Goal: Navigation & Orientation: Find specific page/section

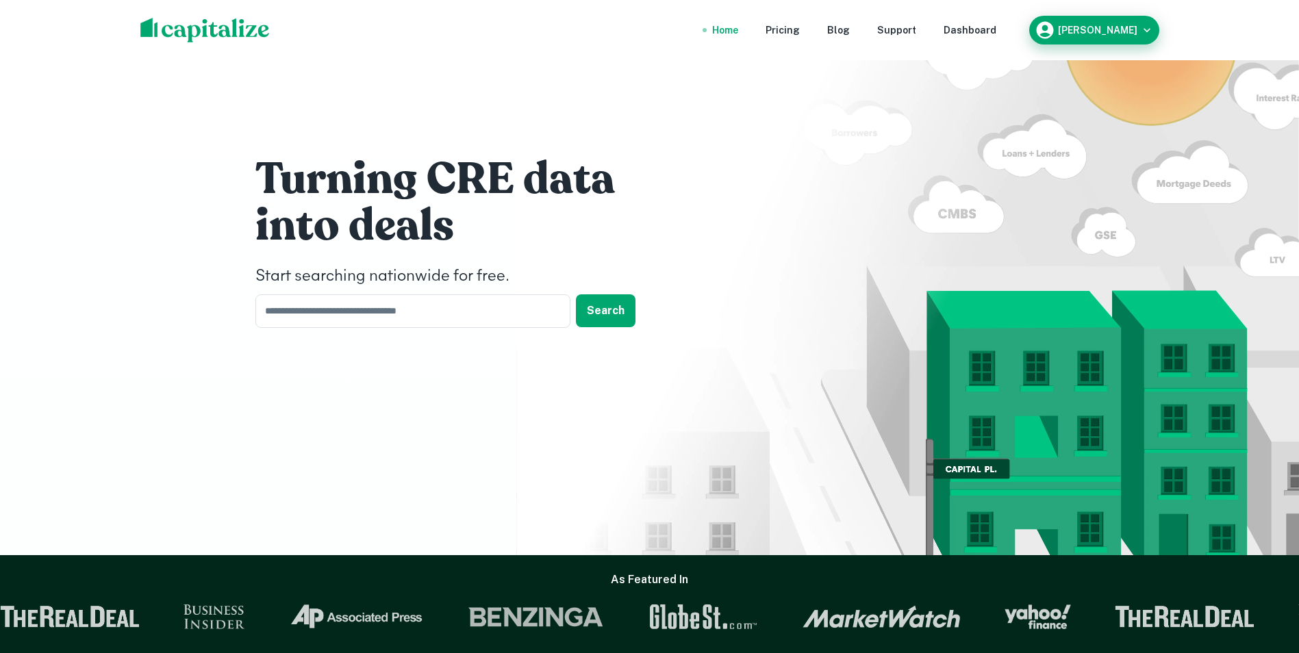
click at [1088, 20] on div "[PERSON_NAME]" at bounding box center [1094, 30] width 119 height 21
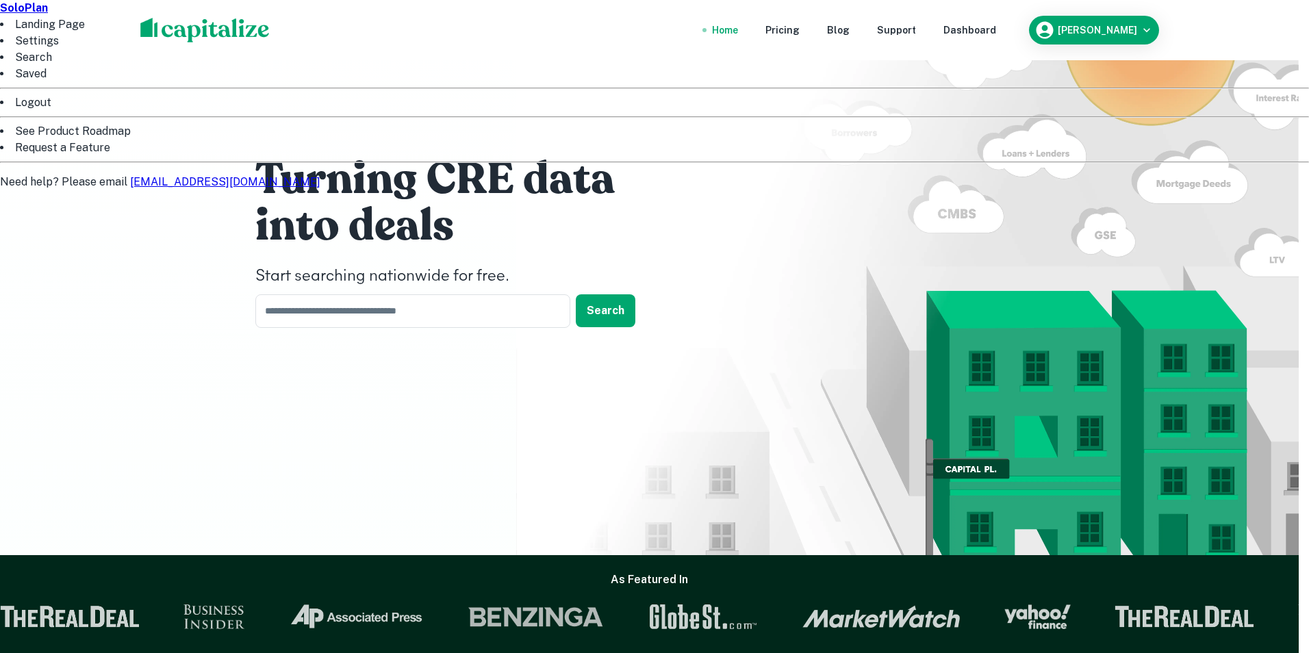
click at [1063, 33] on li "Landing Page" at bounding box center [654, 24] width 1309 height 16
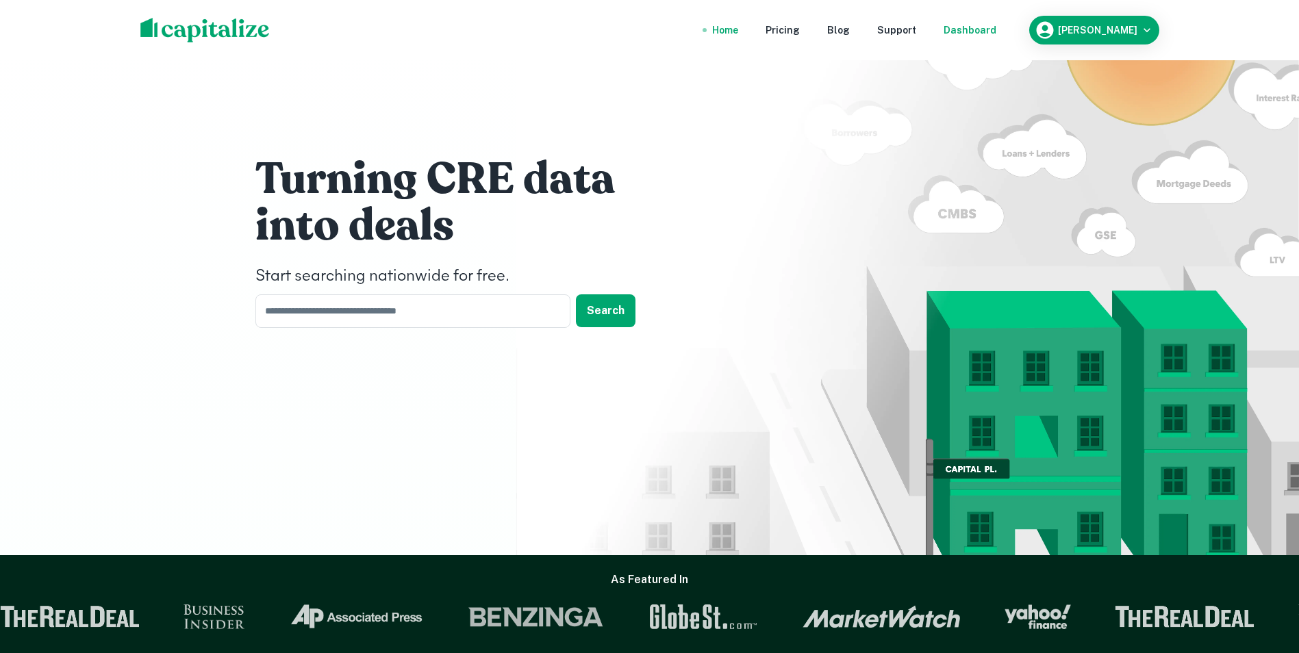
click at [991, 28] on div "Dashboard" at bounding box center [970, 30] width 53 height 15
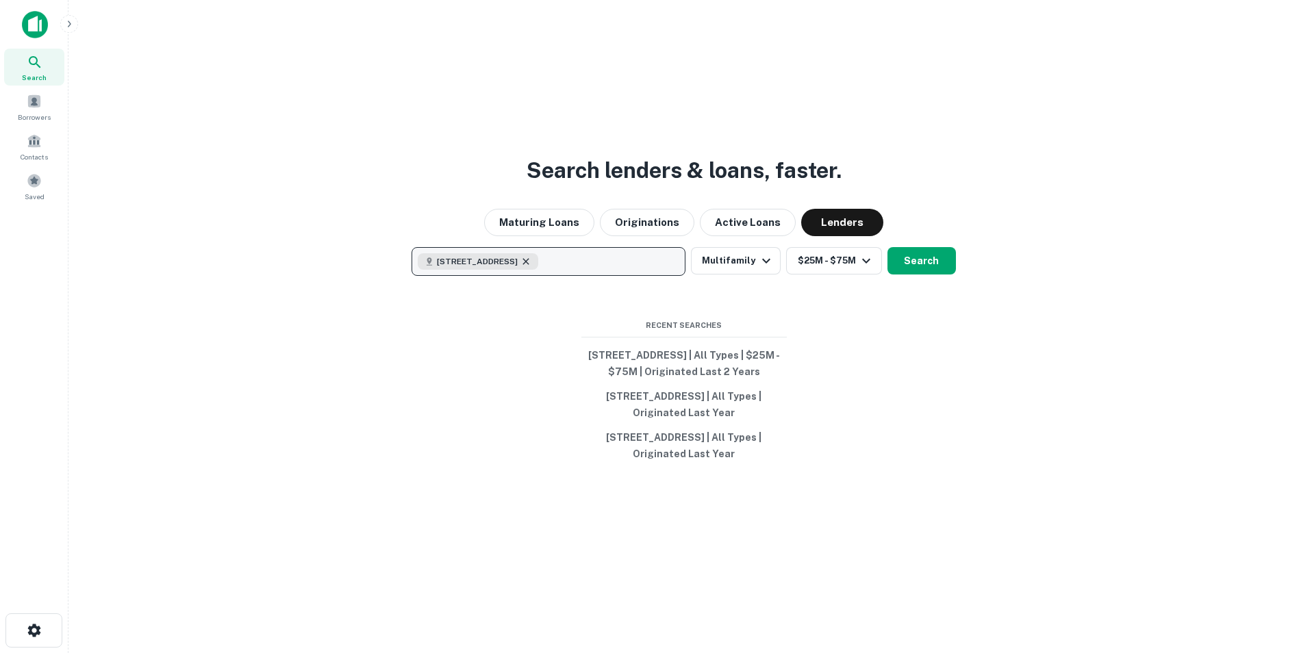
click at [531, 256] on icon "button" at bounding box center [525, 261] width 11 height 11
click at [538, 351] on div "Search lenders & loans, faster. Maturing Loans Originations Active Loans Lender…" at bounding box center [683, 359] width 1209 height 653
